Goal: Check status

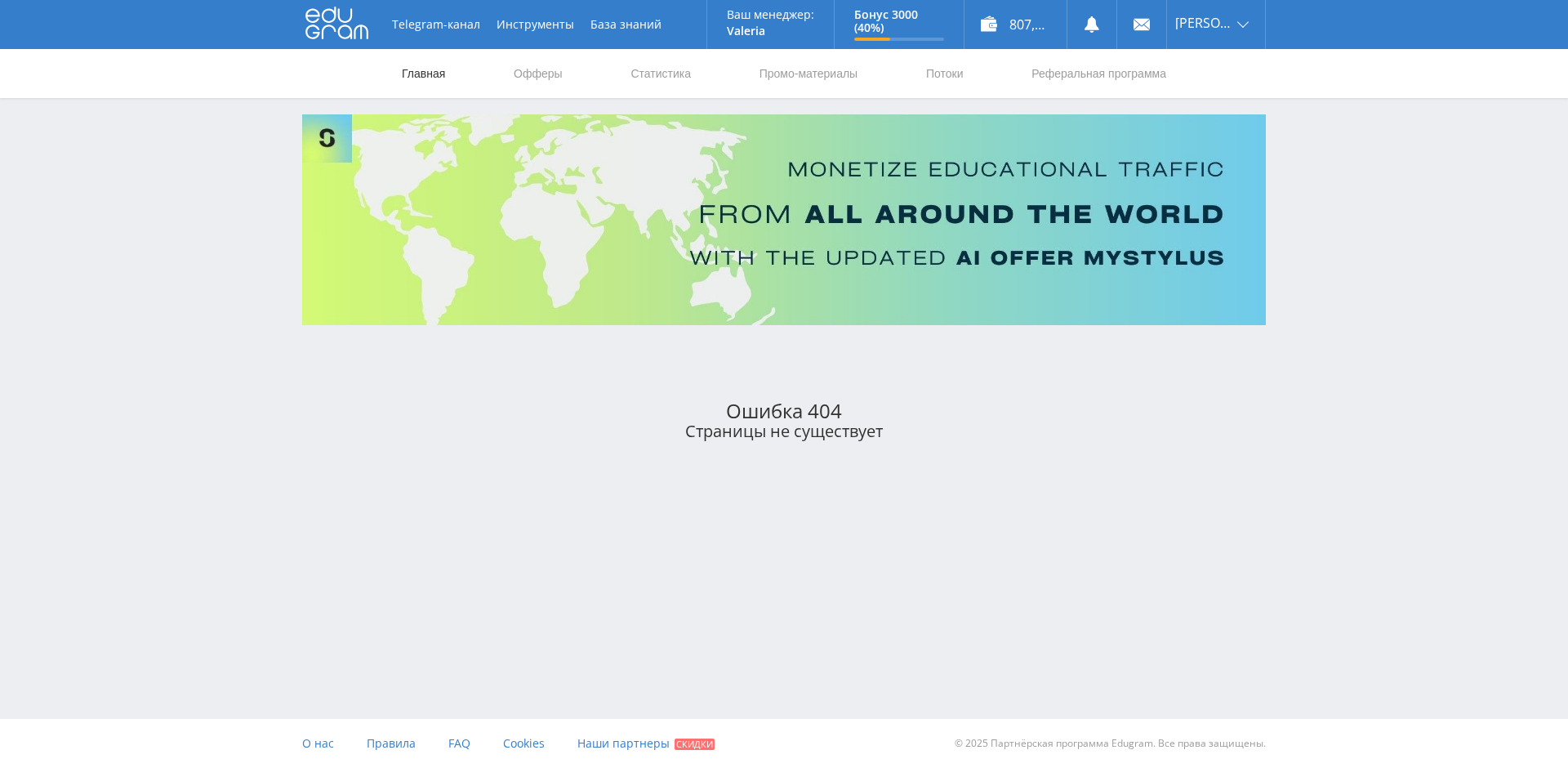
click at [412, 72] on link "Главная" at bounding box center [423, 72] width 47 height 49
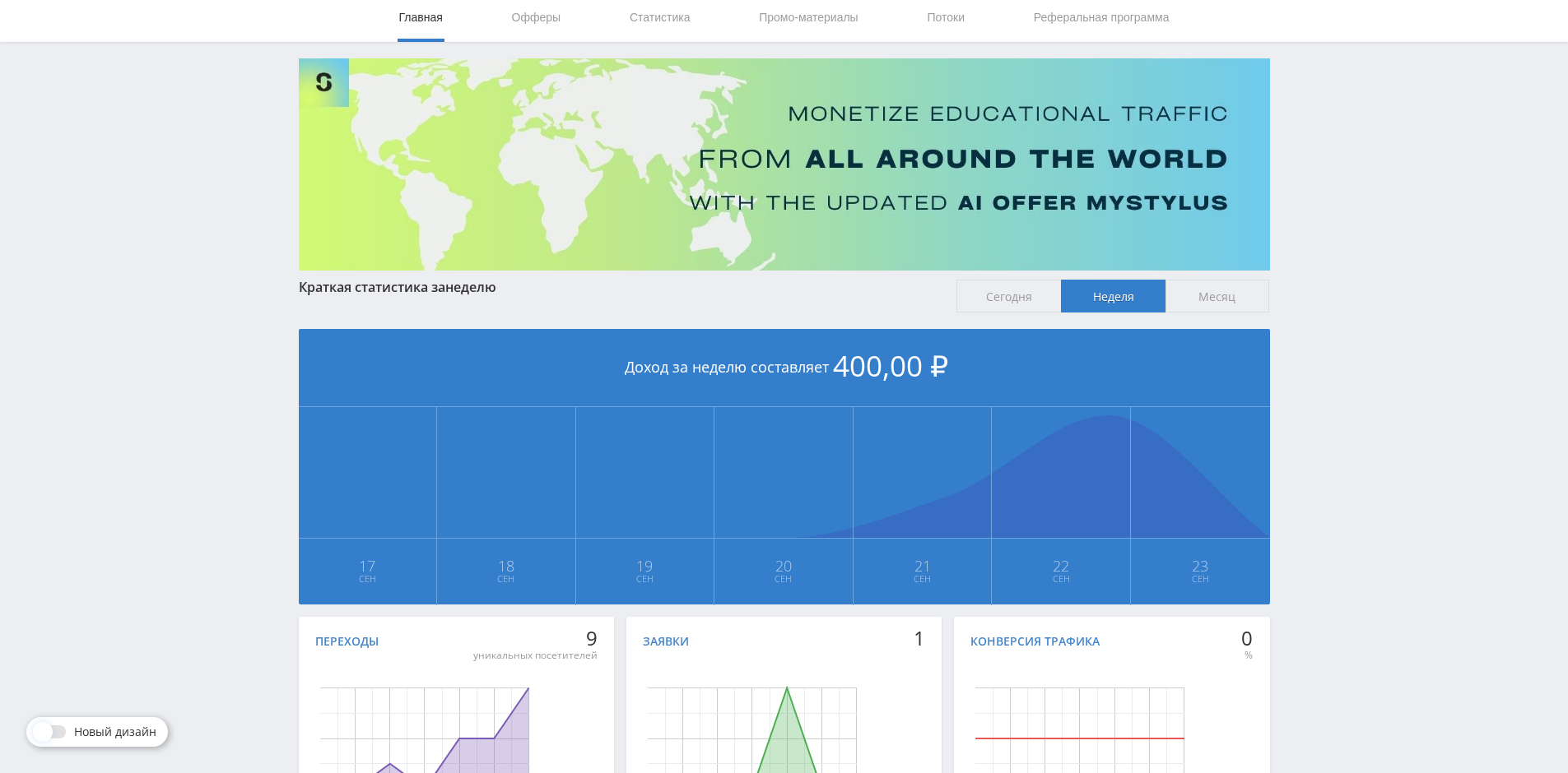
scroll to position [203, 0]
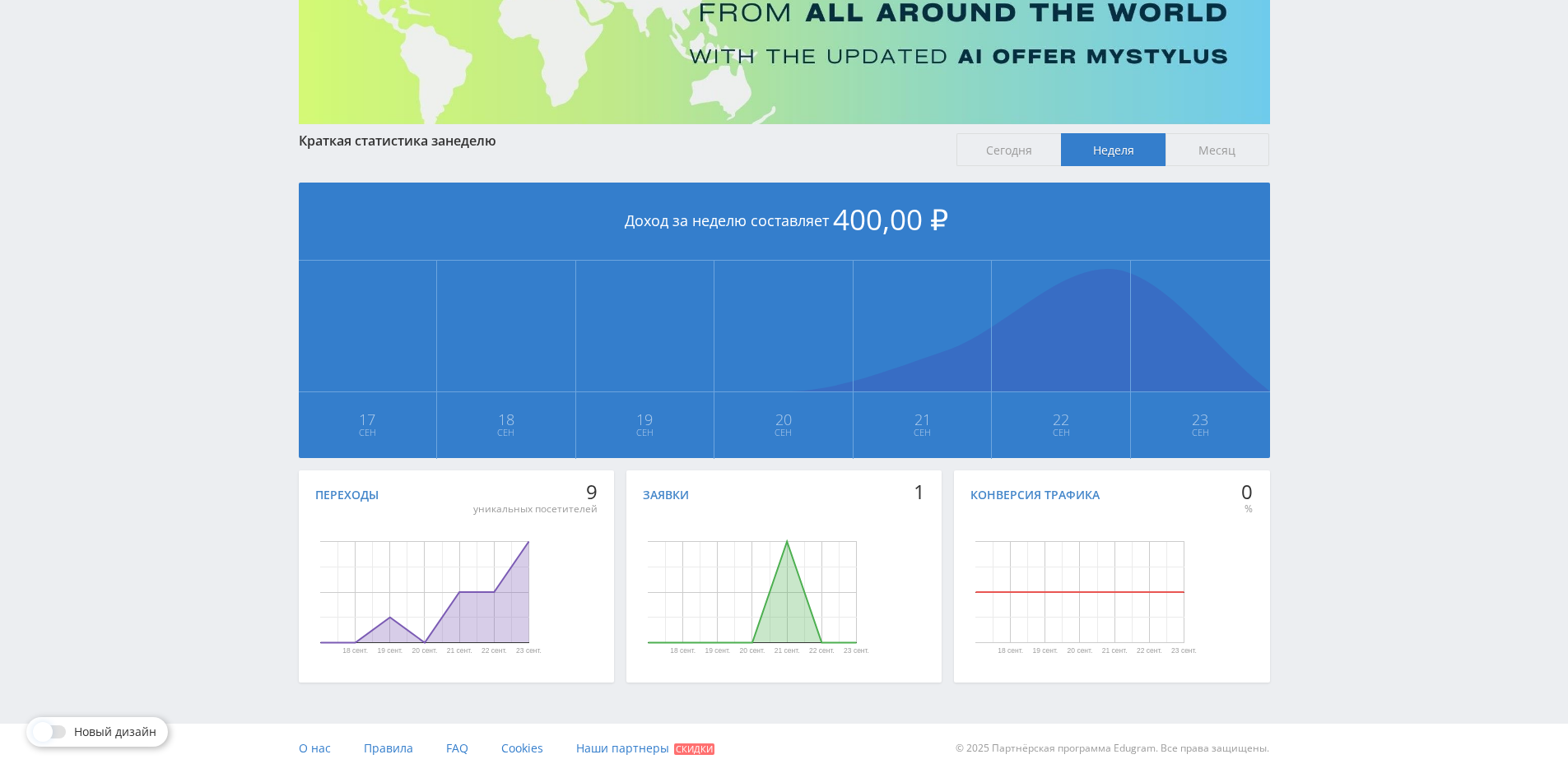
click at [996, 157] on span "Сегодня" at bounding box center [1007, 149] width 104 height 33
click at [0, 0] on input "Сегодня" at bounding box center [0, 0] width 0 height 0
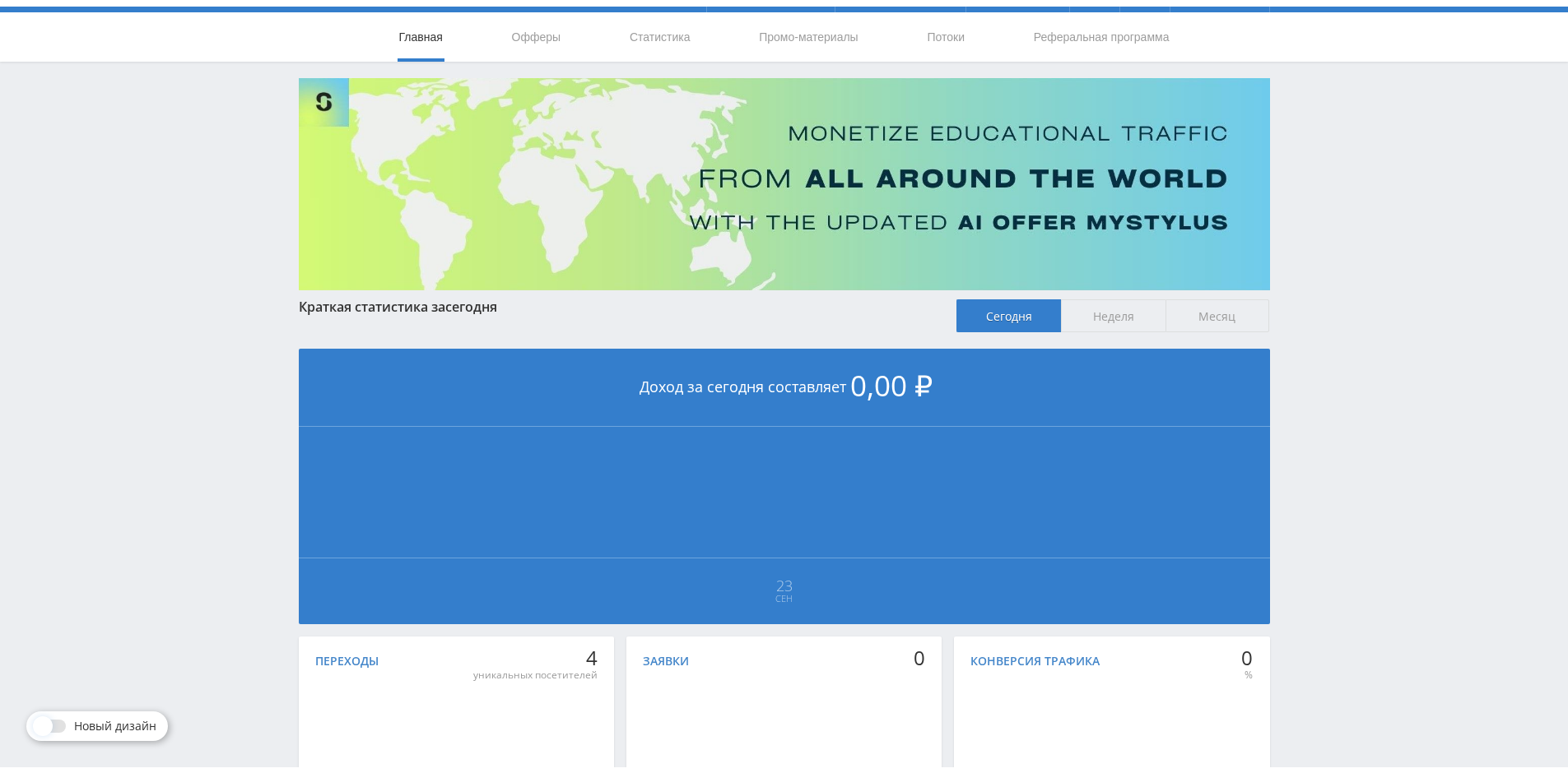
scroll to position [0, 0]
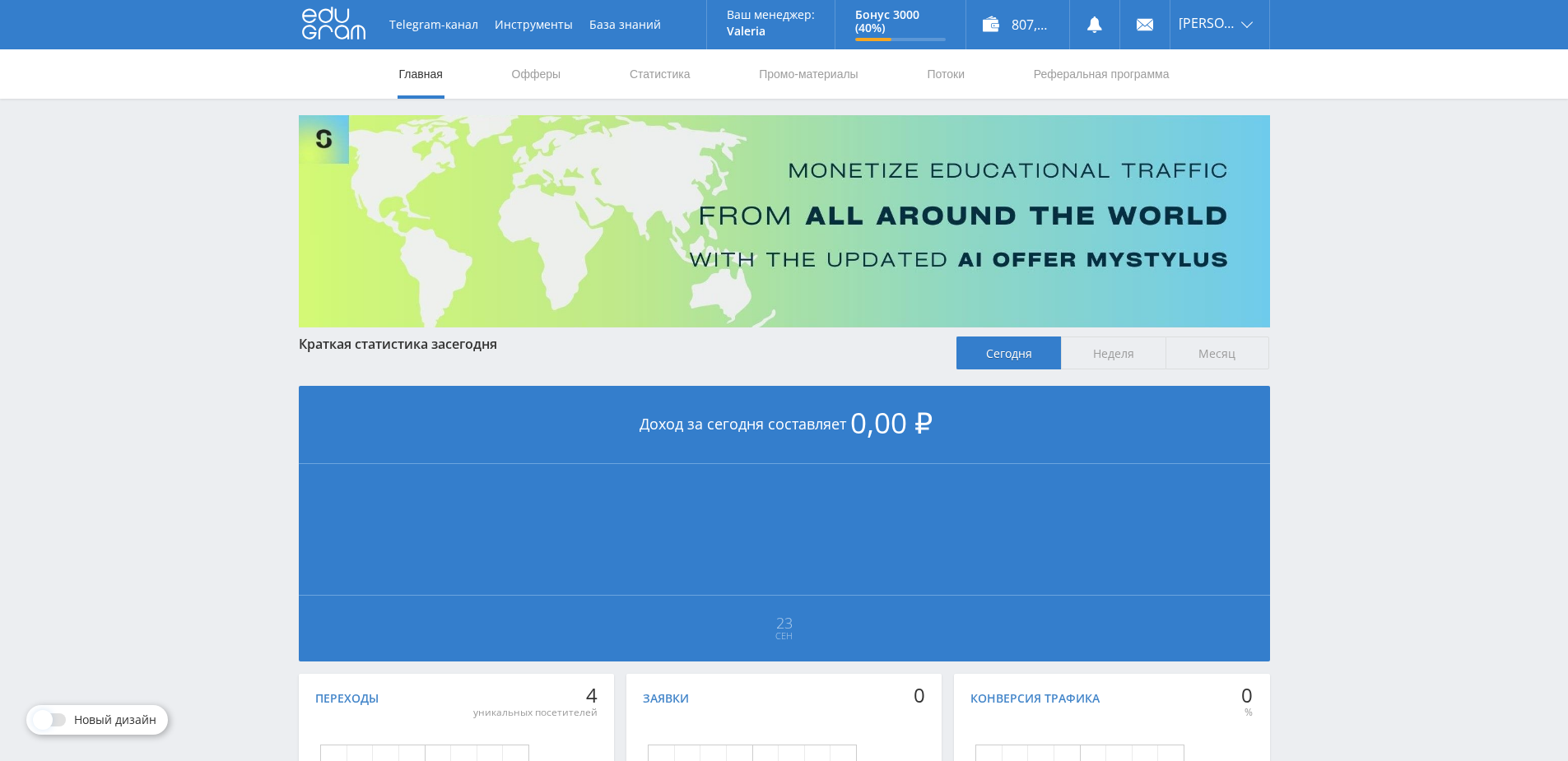
click at [1113, 355] on span "Неделя" at bounding box center [1112, 352] width 104 height 33
click at [0, 0] on input "Неделя" at bounding box center [0, 0] width 0 height 0
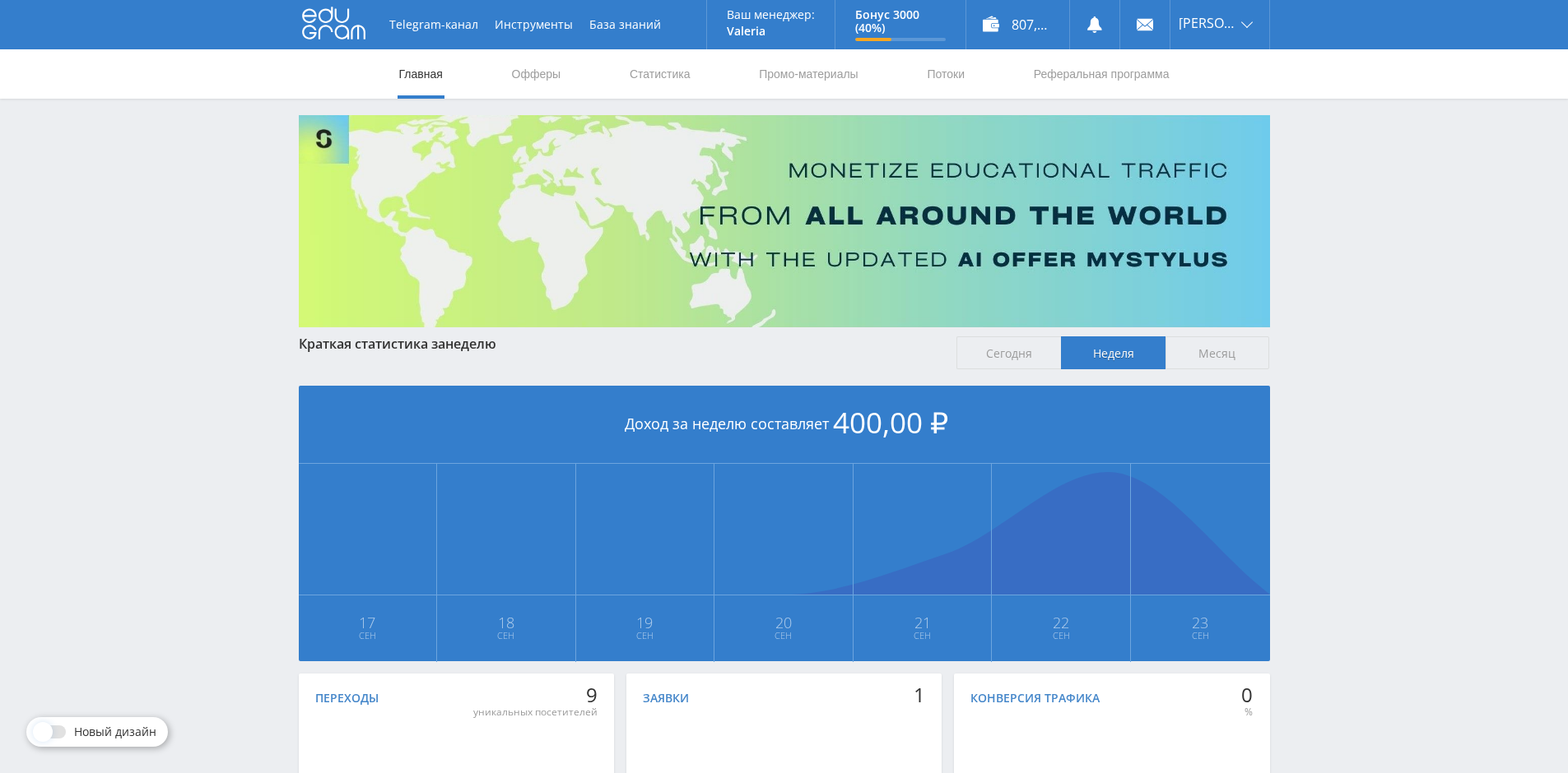
click at [1214, 352] on span "Месяц" at bounding box center [1216, 352] width 104 height 33
click at [0, 0] on input "Месяц" at bounding box center [0, 0] width 0 height 0
